Goal: Task Accomplishment & Management: Use online tool/utility

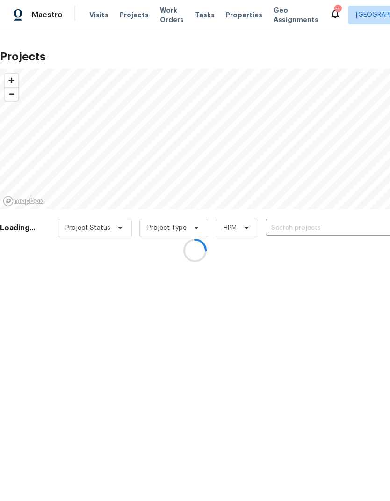
click at [339, 222] on div at bounding box center [195, 250] width 390 height 501
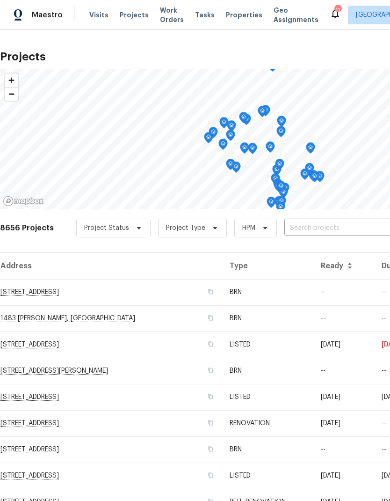
click at [336, 230] on input "text" at bounding box center [338, 228] width 107 height 15
type input "733 p"
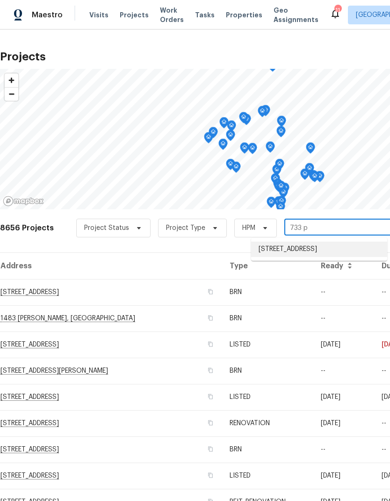
click at [343, 247] on li "733 Piccadilly Sq, Hemet, CA 92544" at bounding box center [319, 248] width 136 height 15
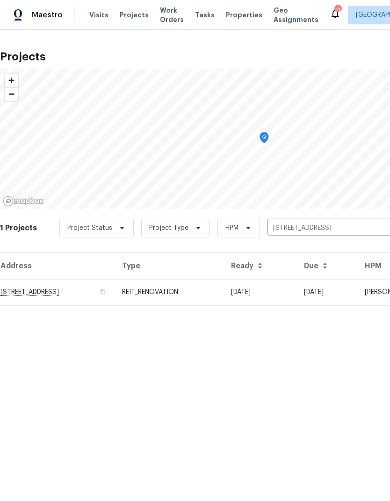
click at [327, 292] on td "08/25/25" at bounding box center [327, 292] width 61 height 26
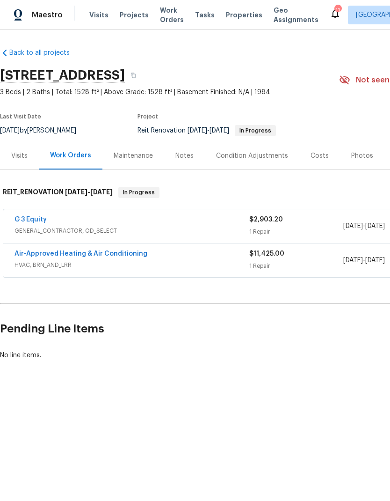
click at [124, 16] on span "Projects" at bounding box center [134, 14] width 29 height 9
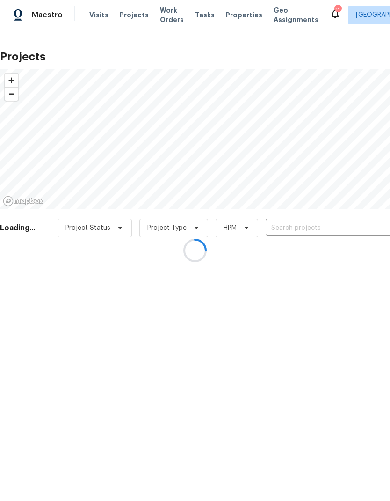
click at [344, 222] on div at bounding box center [195, 250] width 390 height 501
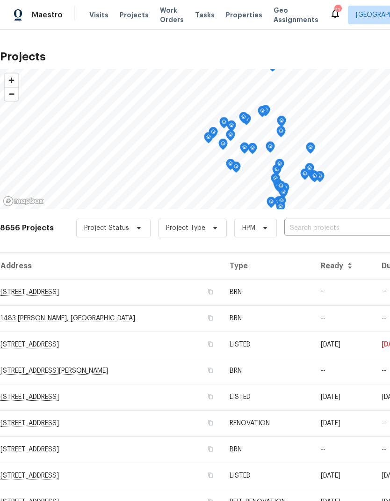
click at [343, 218] on div "8656 Projects Project Status Project Type HPM ​" at bounding box center [264, 233] width 529 height 37
click at [333, 221] on input "text" at bounding box center [338, 228] width 107 height 15
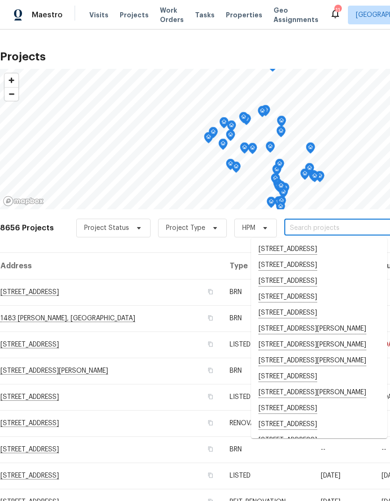
type input "3"
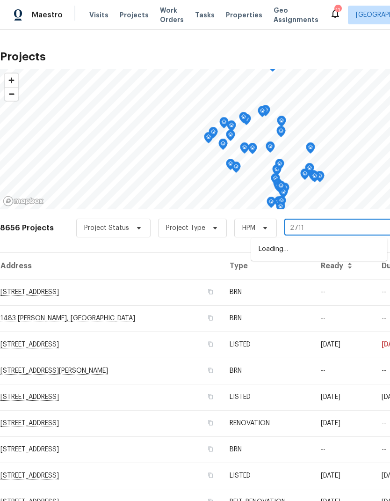
type input "27117"
click at [334, 245] on li "27117 Great Plains Ct, Menifee, CA 92585" at bounding box center [319, 249] width 136 height 16
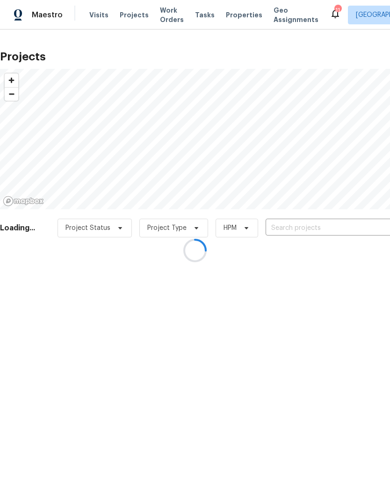
type input "27117 Great Plains Ct, Menifee, CA 92585"
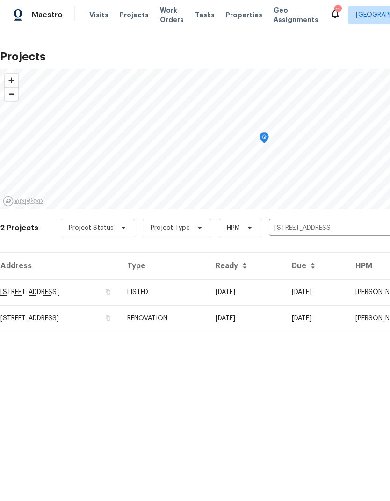
click at [332, 285] on td "05/24/25" at bounding box center [317, 292] width 64 height 26
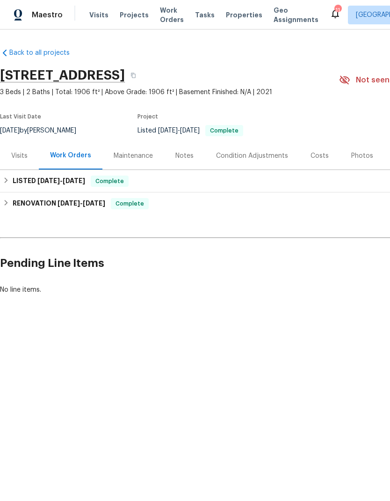
click at [177, 157] on div "Notes" at bounding box center [185, 155] width 18 height 9
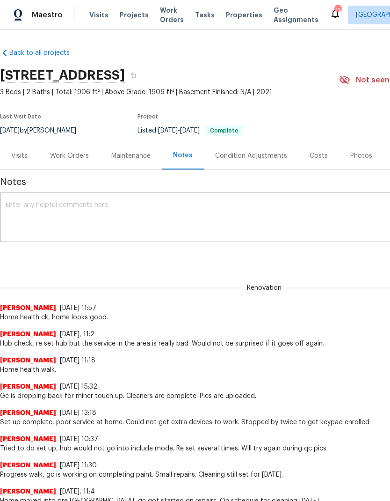
click at [44, 204] on textarea at bounding box center [265, 218] width 518 height 33
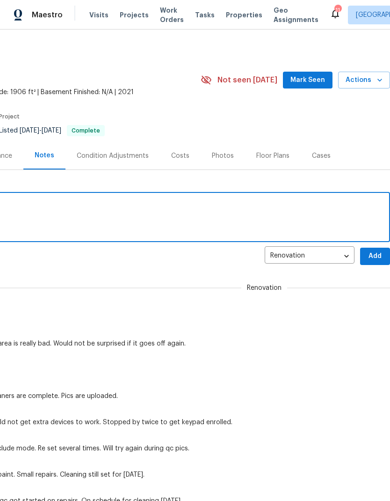
scroll to position [0, 139]
type textarea "Home health ck."
click at [377, 255] on span "Add" at bounding box center [375, 256] width 15 height 12
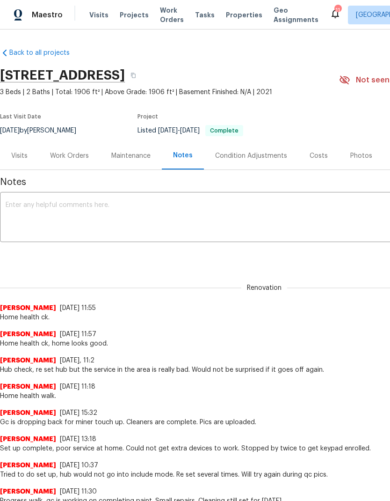
scroll to position [0, 0]
